Goal: Download file/media

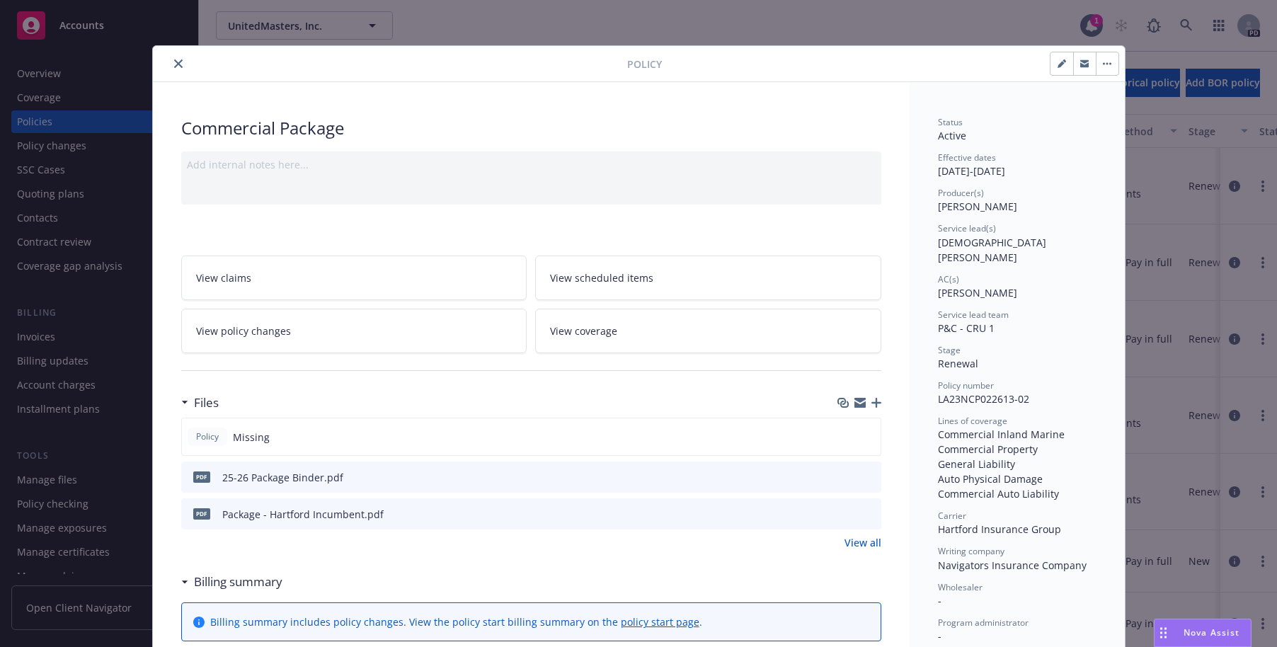
click at [174, 66] on icon "close" at bounding box center [178, 63] width 8 height 8
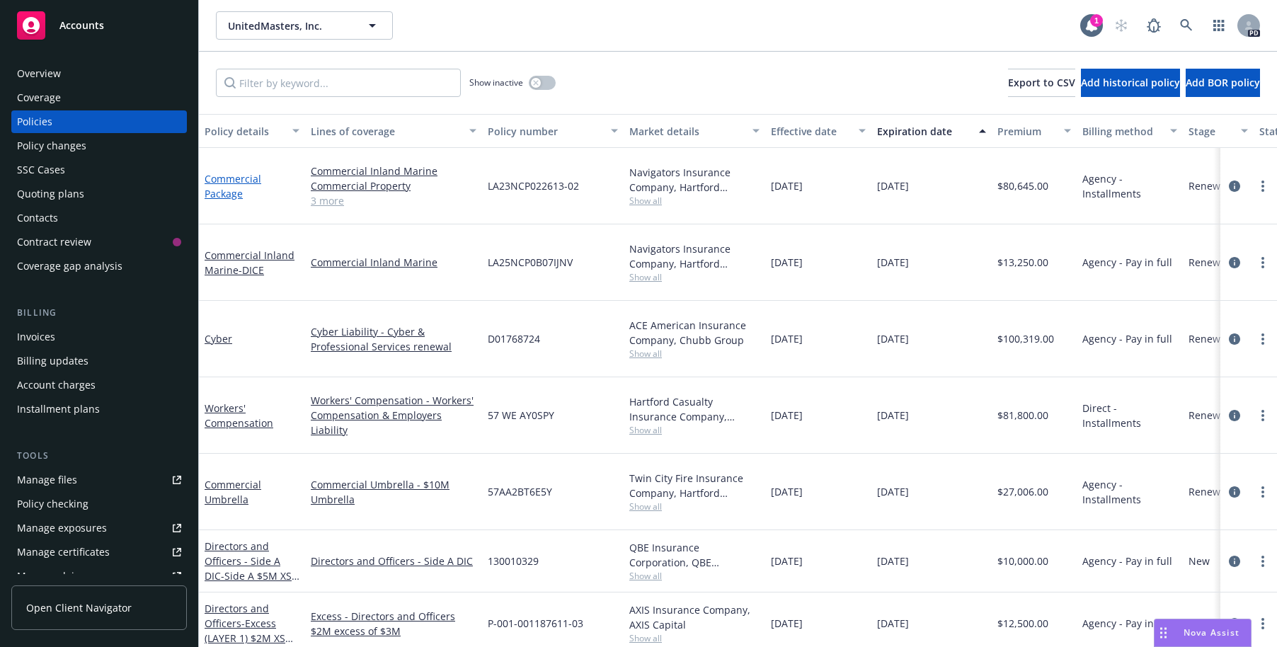
click at [231, 172] on link "Commercial Package" at bounding box center [233, 186] width 57 height 28
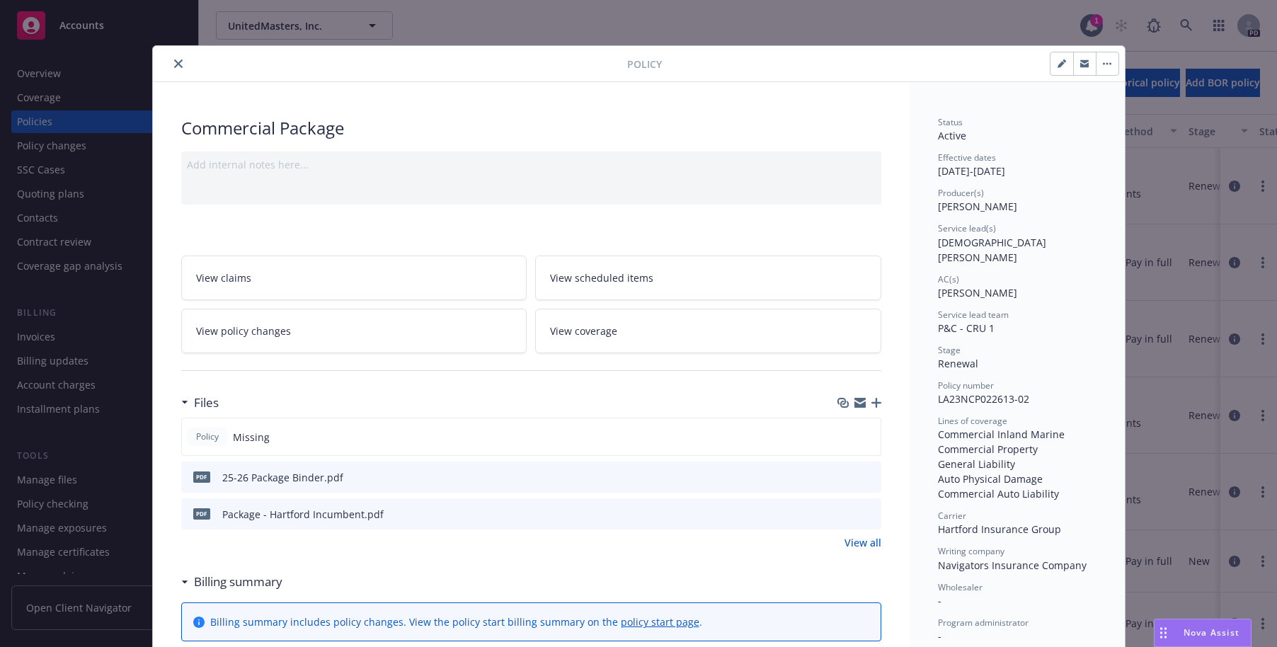
scroll to position [42, 0]
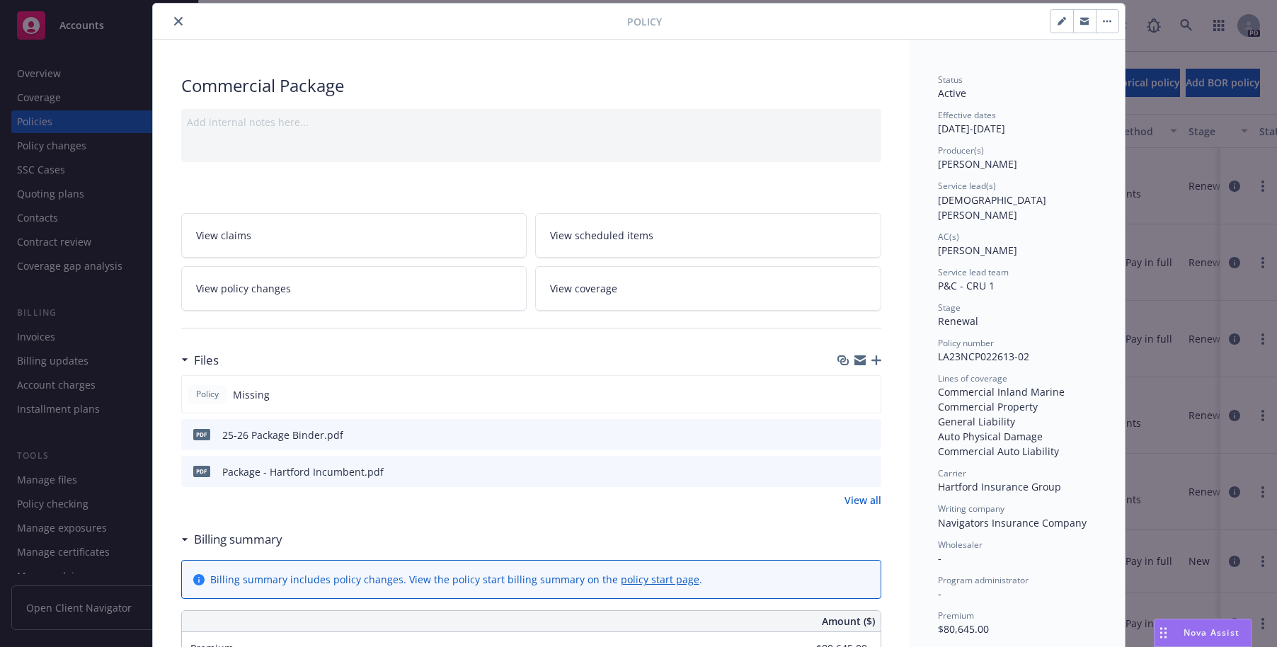
click at [842, 432] on icon "download file" at bounding box center [844, 433] width 11 height 11
